Goal: Check status: Check status

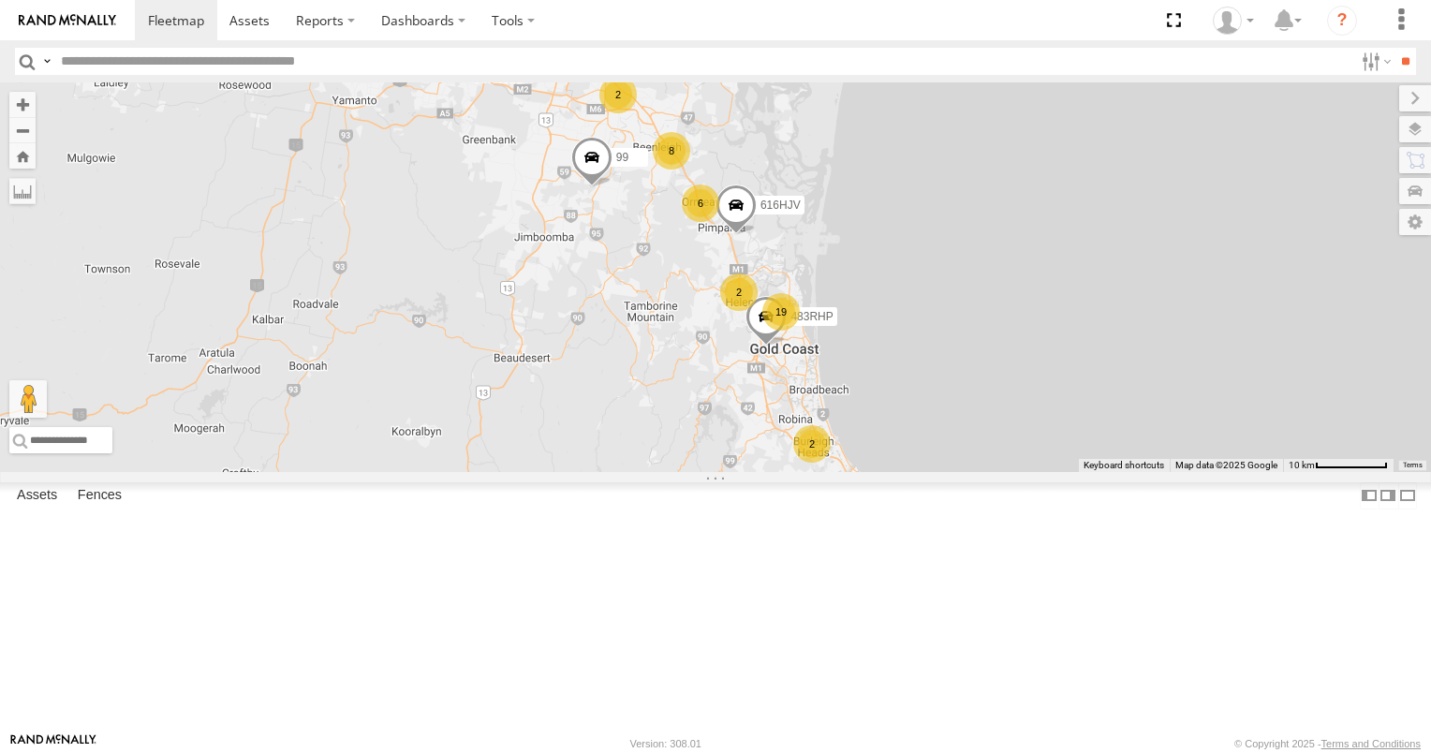
click at [758, 311] on div "2" at bounding box center [738, 291] width 37 height 37
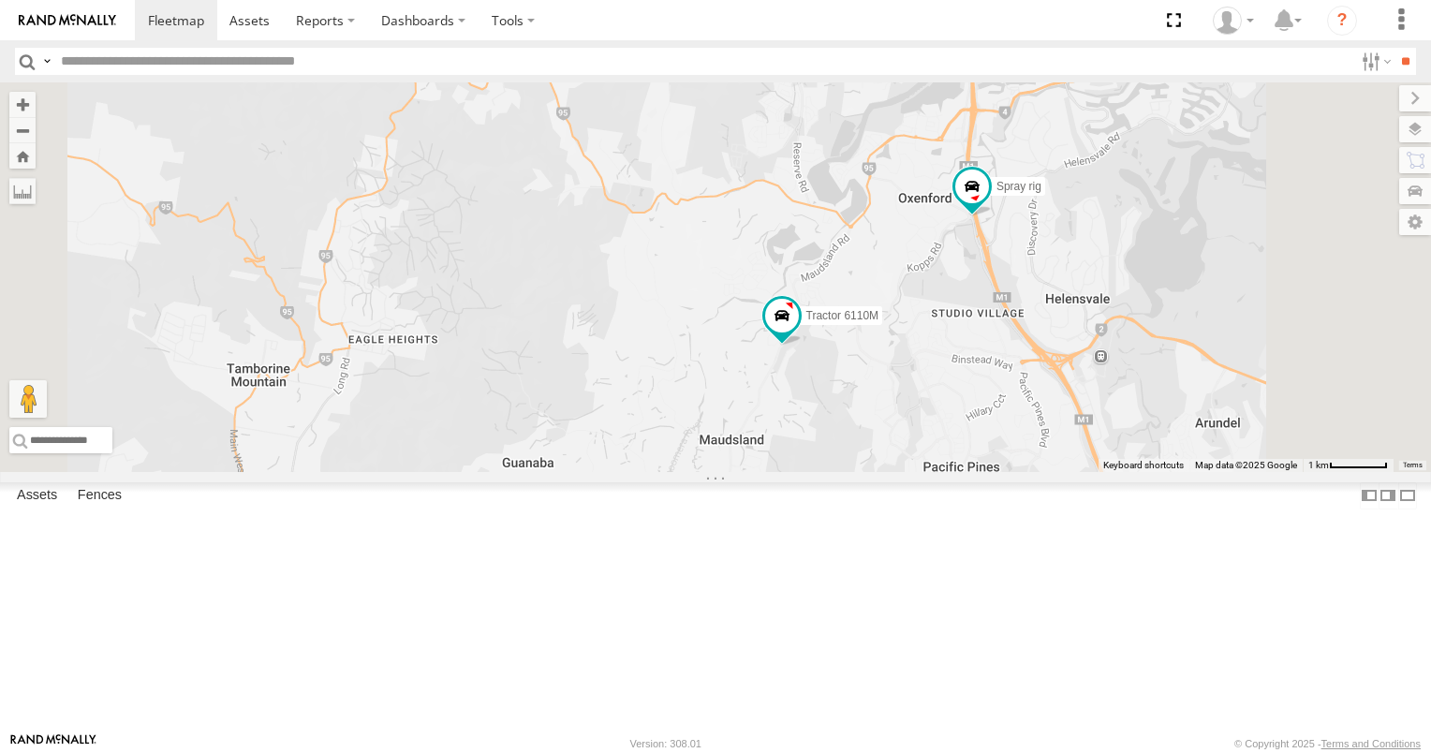
scroll to position [281, 0]
click at [0, 0] on div "334EN8" at bounding box center [0, 0] width 0 height 0
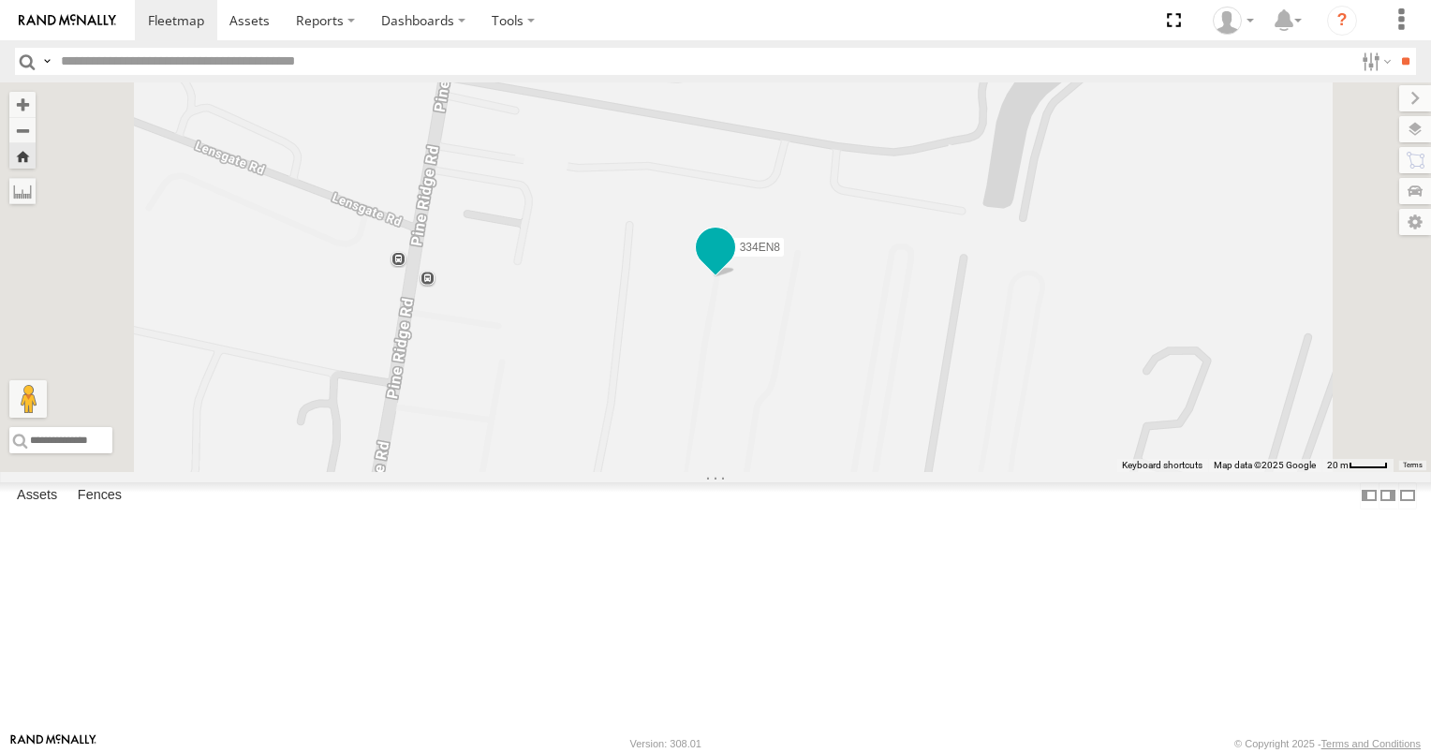
click at [732, 264] on span at bounding box center [716, 247] width 34 height 34
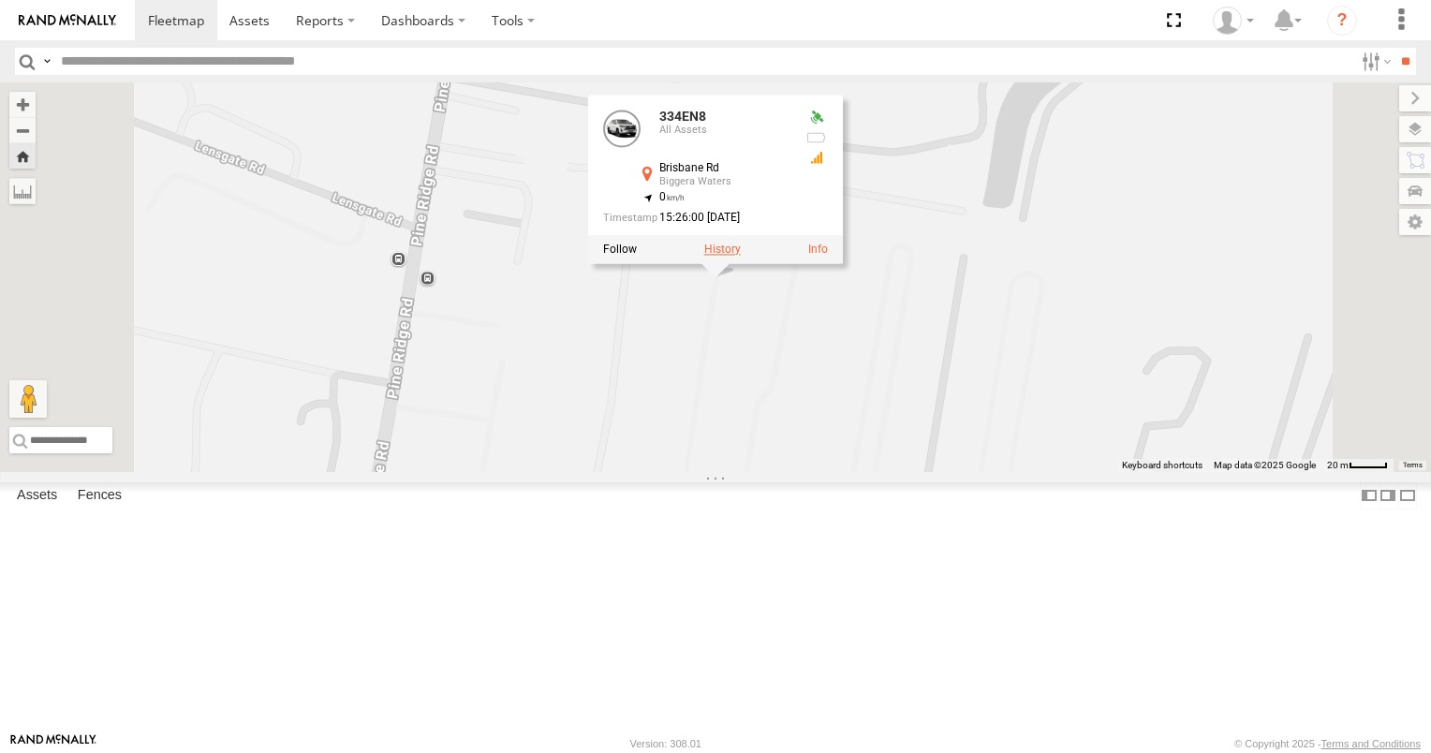
click at [741, 256] on label at bounding box center [722, 249] width 37 height 13
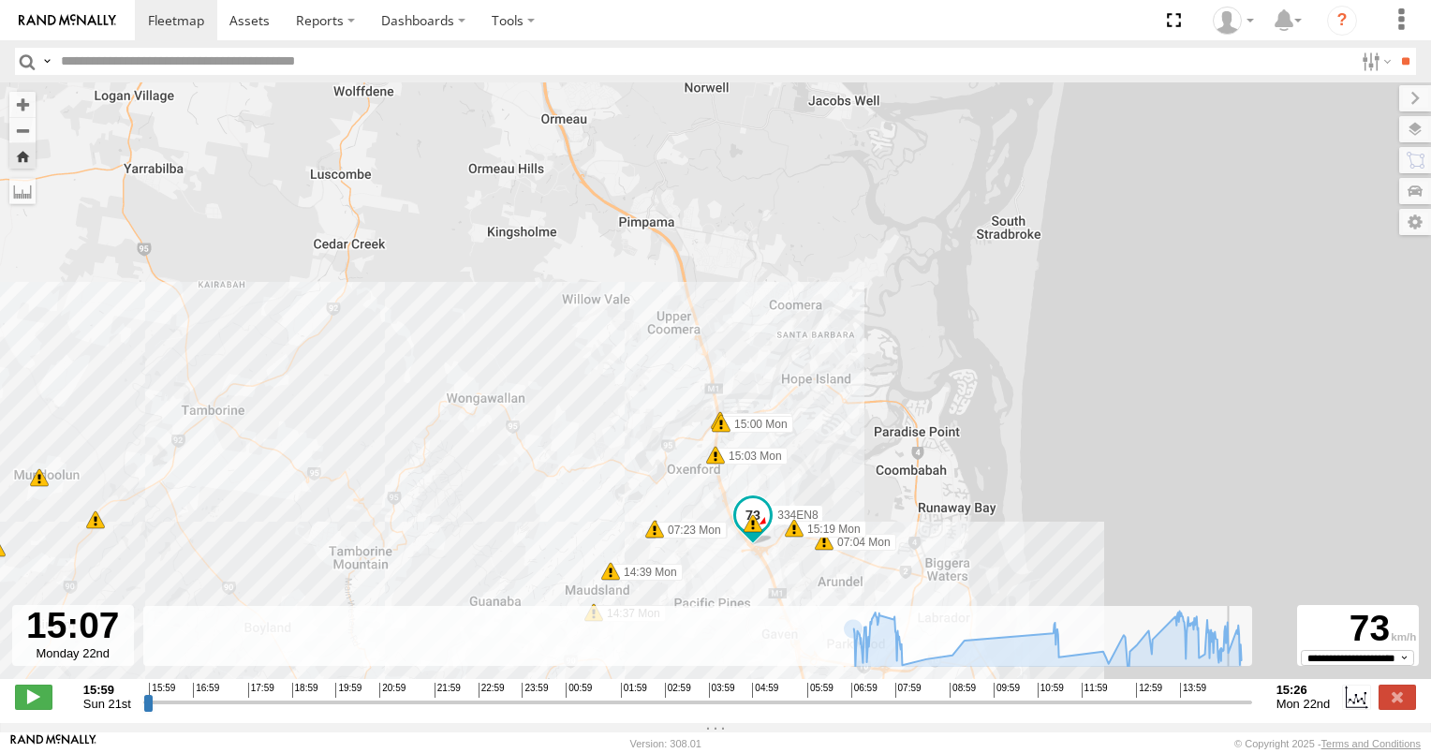
drag, startPoint x: 150, startPoint y: 711, endPoint x: 1231, endPoint y: 725, distance: 1081.6
type input "**********"
click at [1231, 711] on input "range" at bounding box center [697, 702] width 1109 height 18
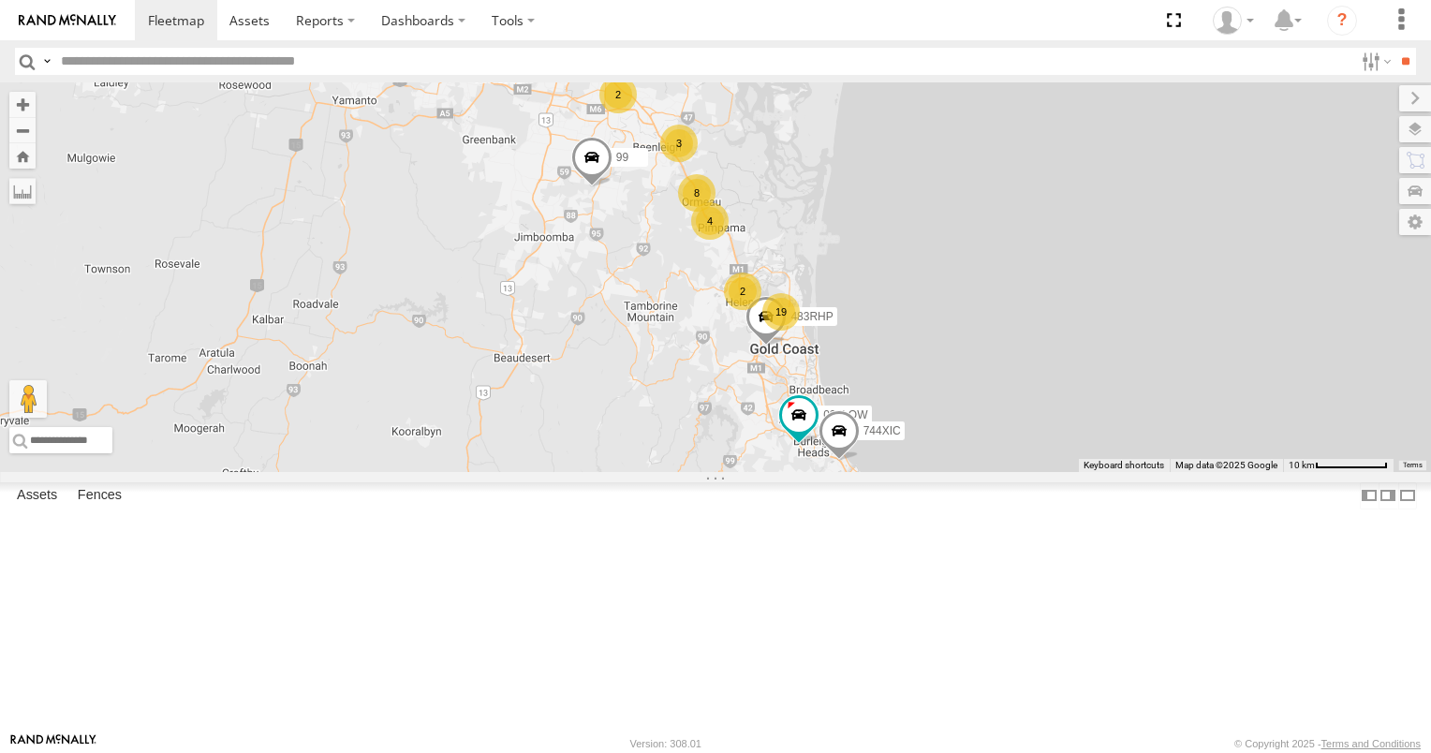
scroll to position [936, 0]
click at [0, 0] on div "334EN8" at bounding box center [0, 0] width 0 height 0
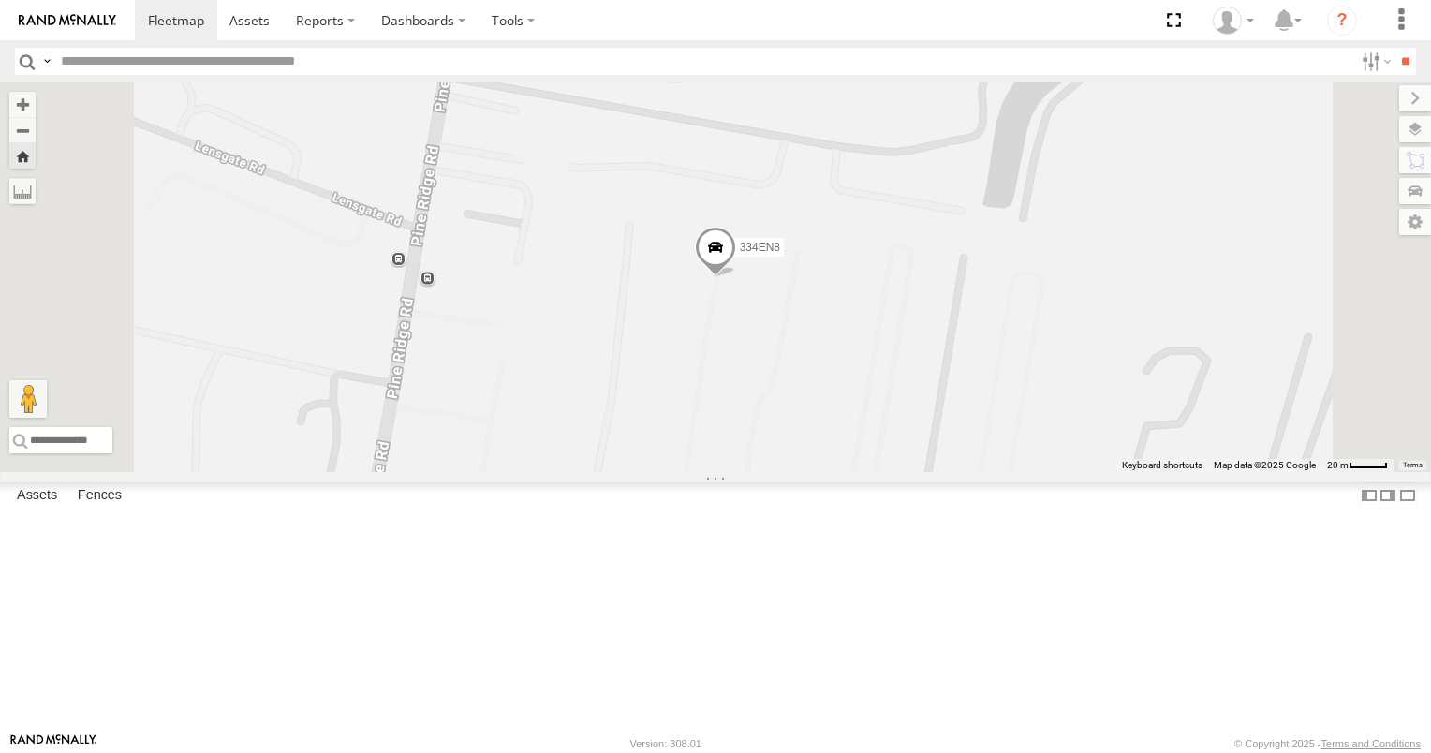
click at [736, 277] on span at bounding box center [715, 252] width 41 height 51
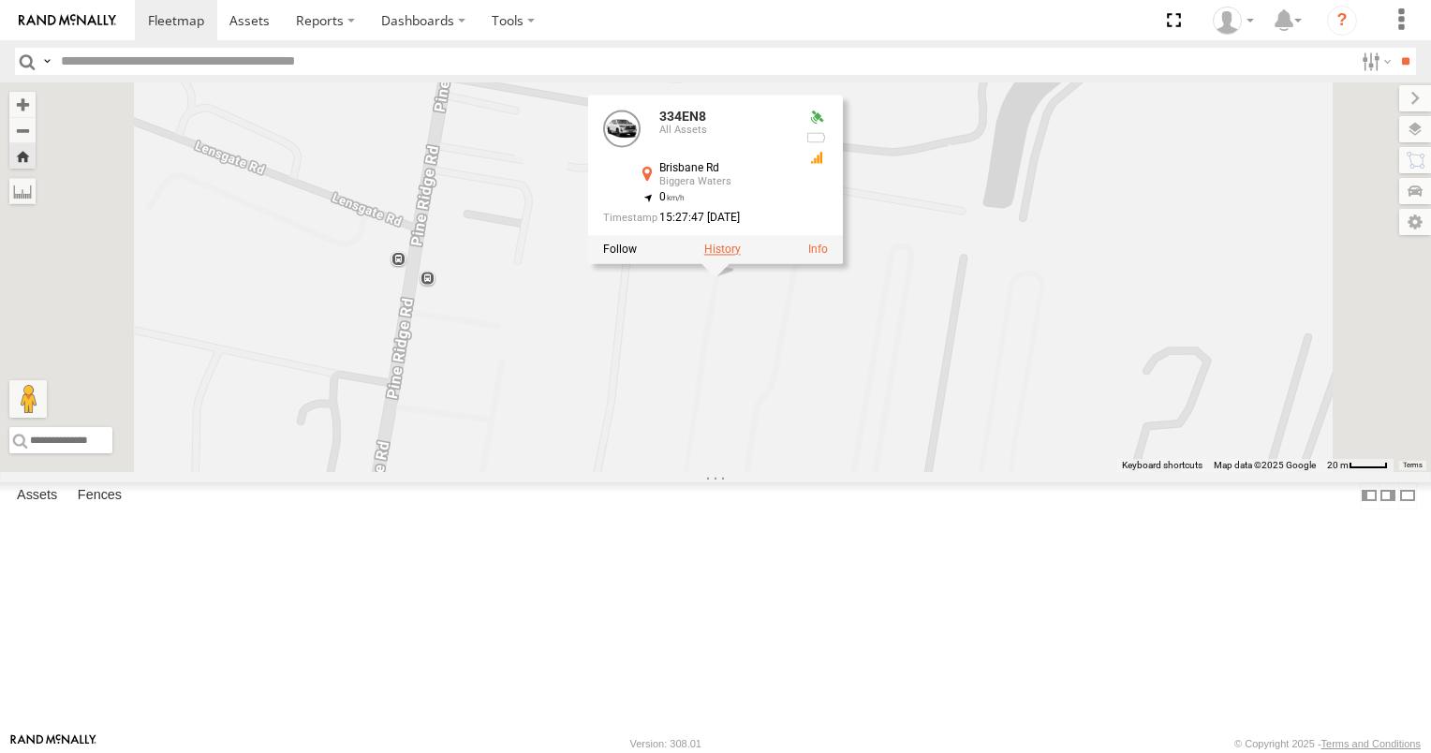
click at [741, 256] on label at bounding box center [722, 249] width 37 height 13
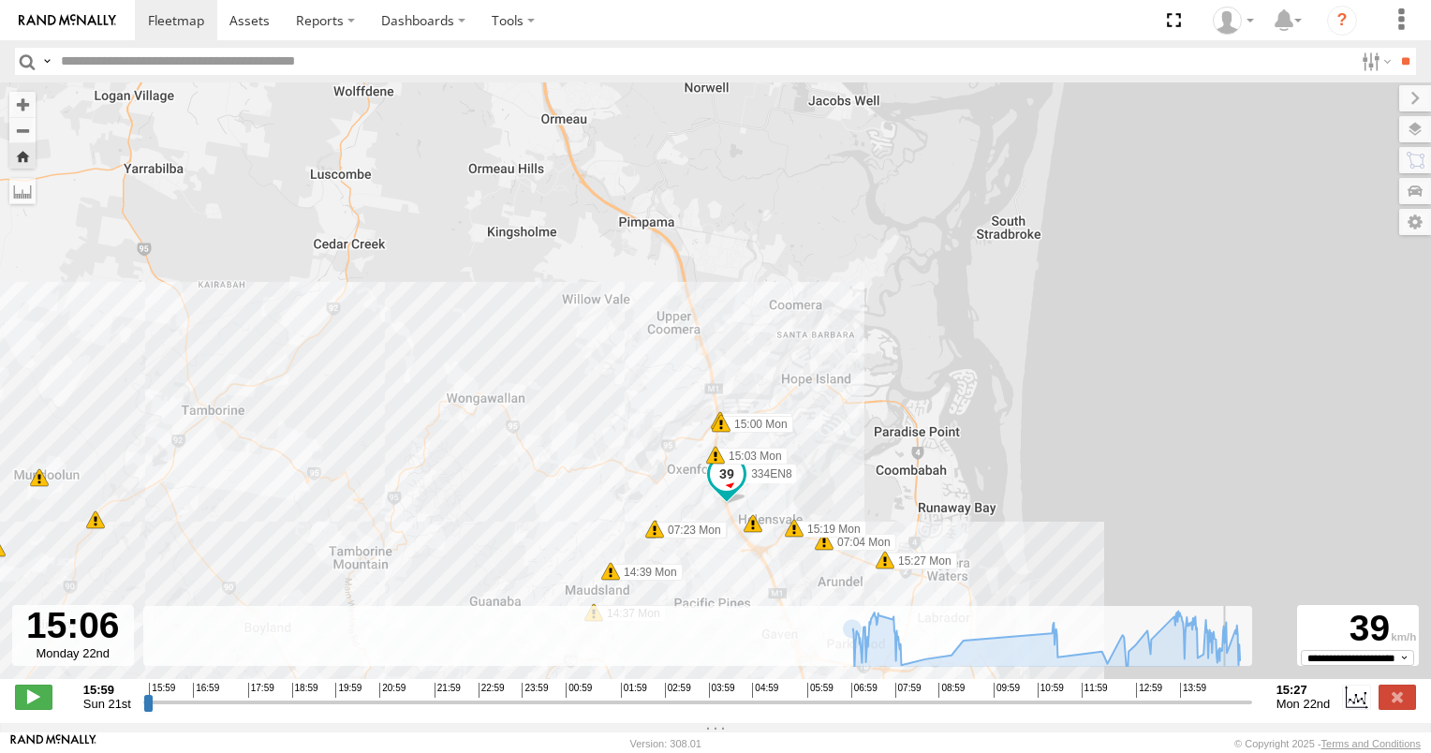
drag, startPoint x: 148, startPoint y: 714, endPoint x: 1229, endPoint y: 654, distance: 1082.3
type input "**********"
click at [1229, 693] on input "range" at bounding box center [697, 702] width 1109 height 18
